Goal: Transaction & Acquisition: Book appointment/travel/reservation

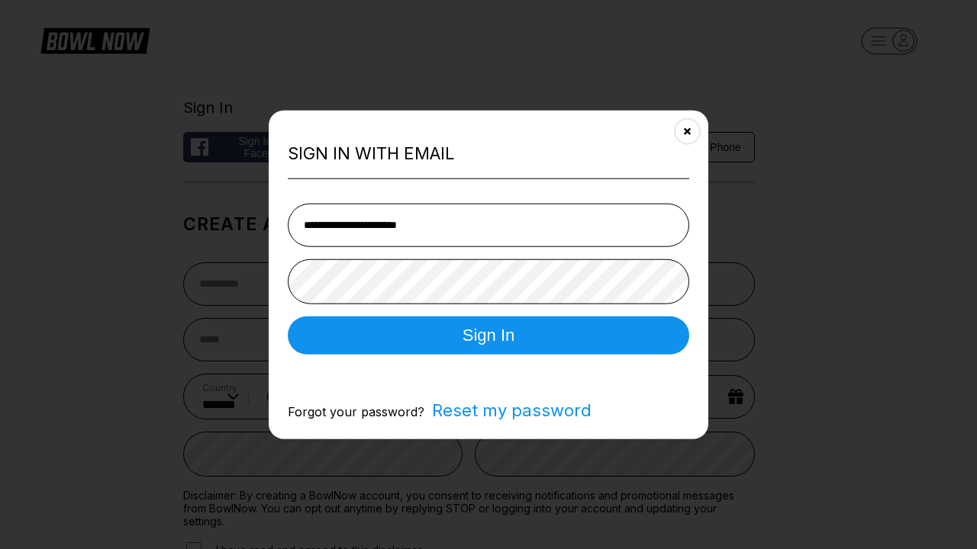
select select "**"
click at [488, 336] on button "Sign In" at bounding box center [488, 335] width 401 height 38
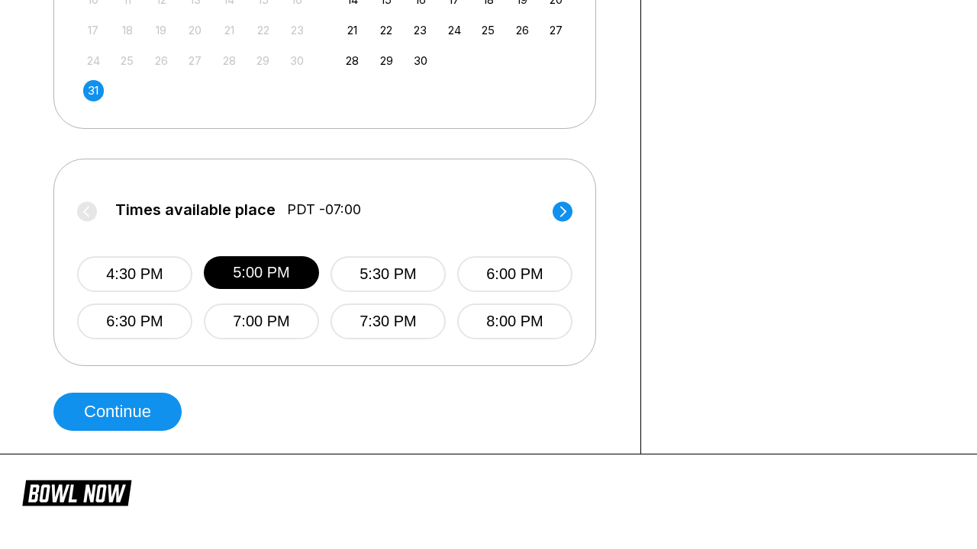
click at [121, 412] on button "Continue" at bounding box center [117, 412] width 128 height 38
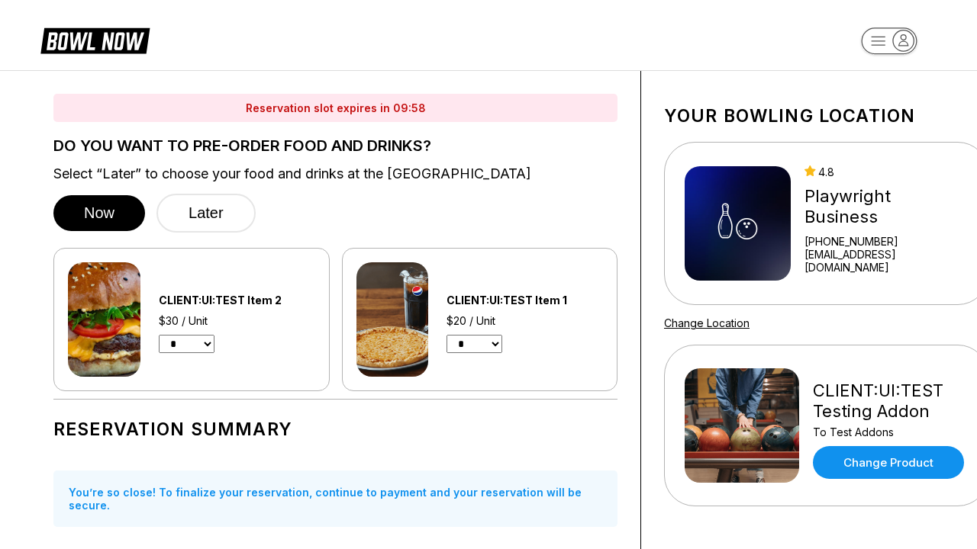
scroll to position [942, 0]
